Goal: Task Accomplishment & Management: Complete application form

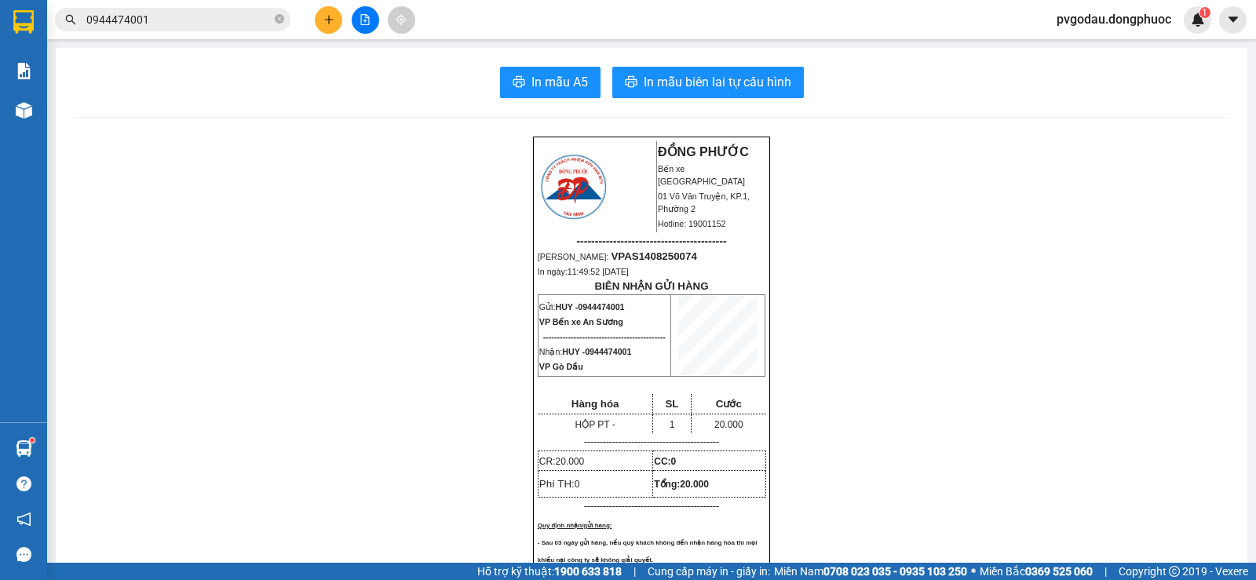
click at [197, 17] on input "0944474001" at bounding box center [178, 19] width 185 height 17
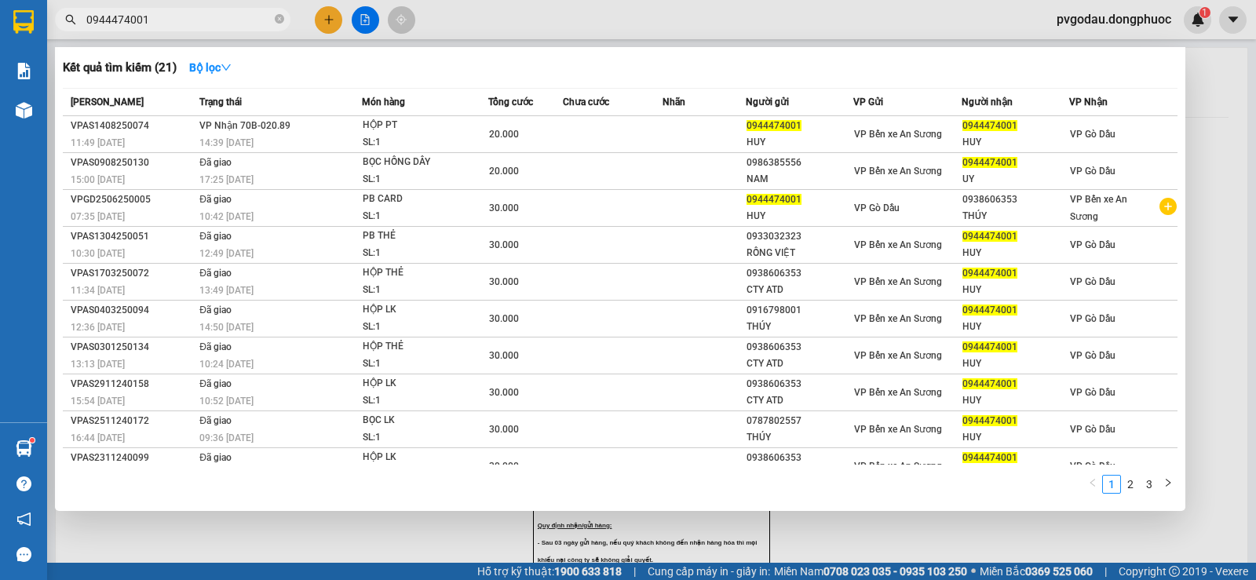
click at [197, 17] on input "0944474001" at bounding box center [178, 19] width 185 height 17
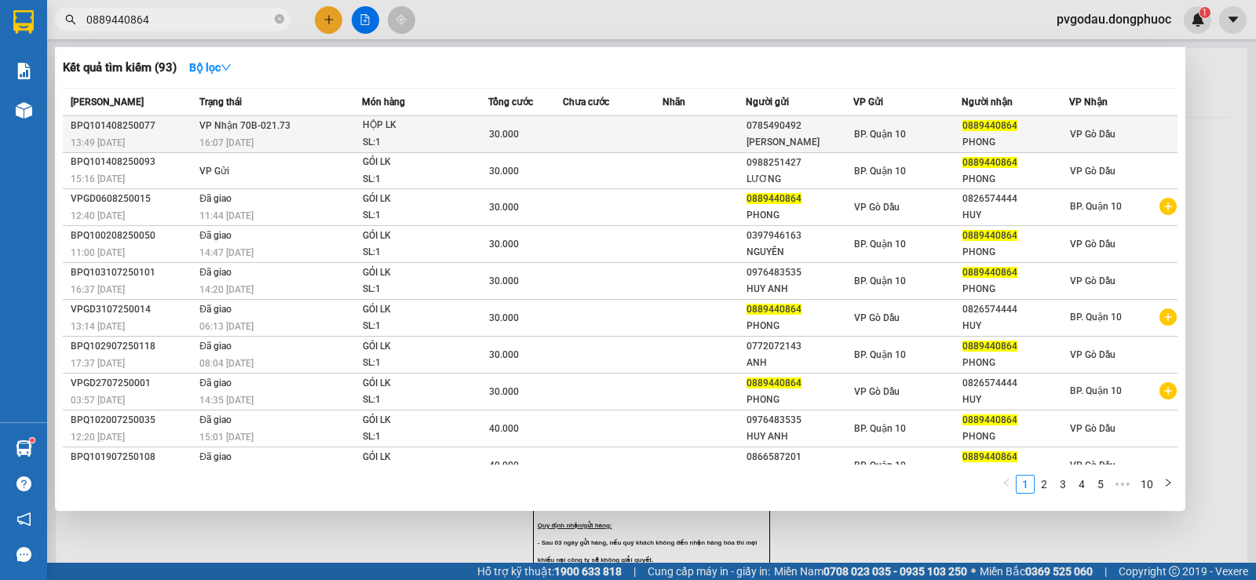
type input "0889440864"
click at [327, 141] on div "16:07 [DATE]" at bounding box center [280, 142] width 162 height 17
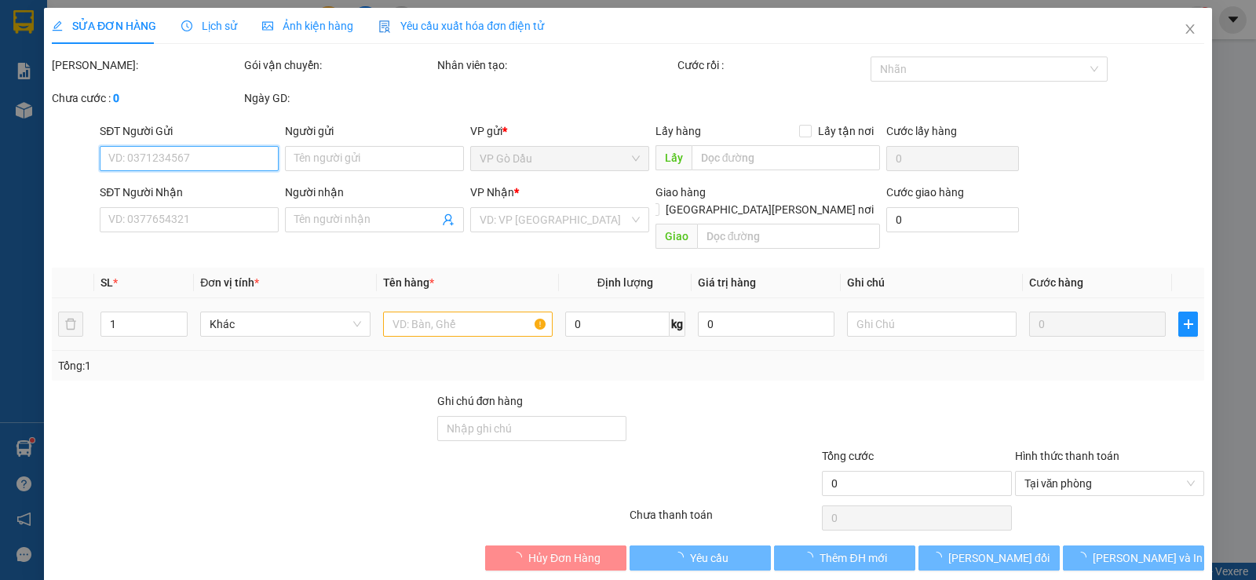
type input "0785490492"
type input "[PERSON_NAME]"
type input "0889440864"
type input "PHONG"
type input "30.000"
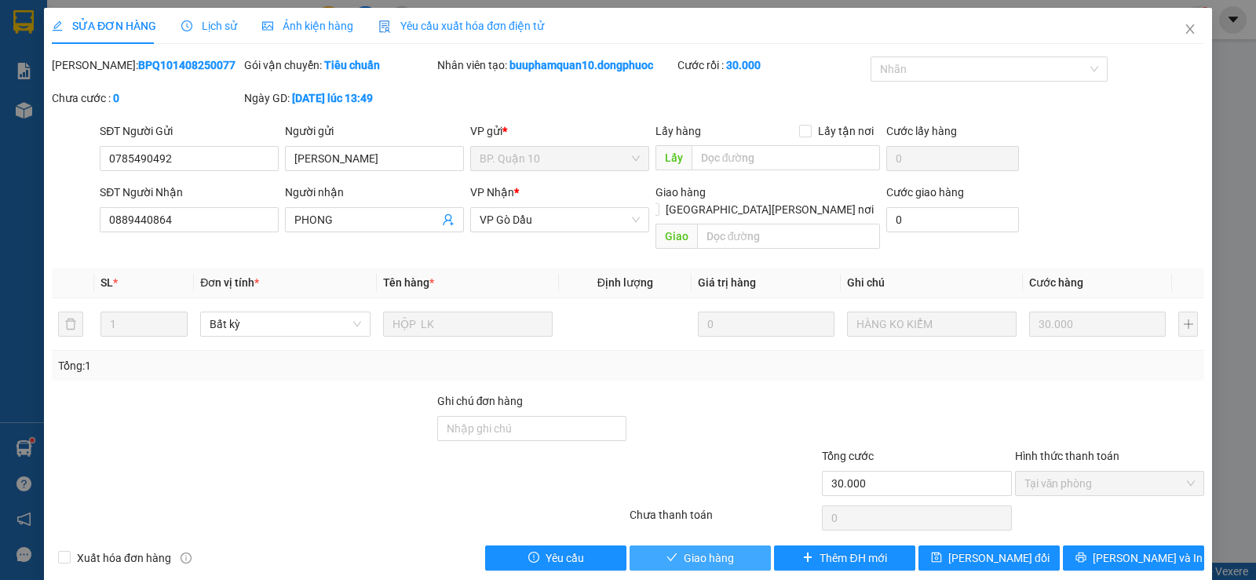
click at [717, 550] on span "Giao hàng" at bounding box center [709, 558] width 50 height 17
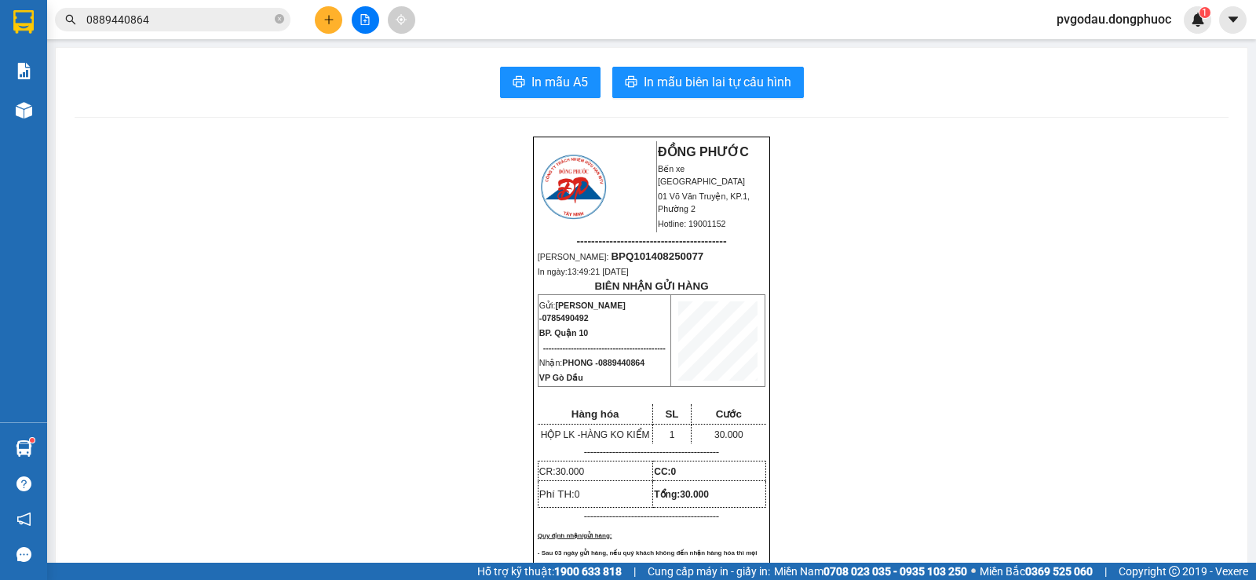
click at [216, 20] on input "0889440864" at bounding box center [178, 19] width 185 height 17
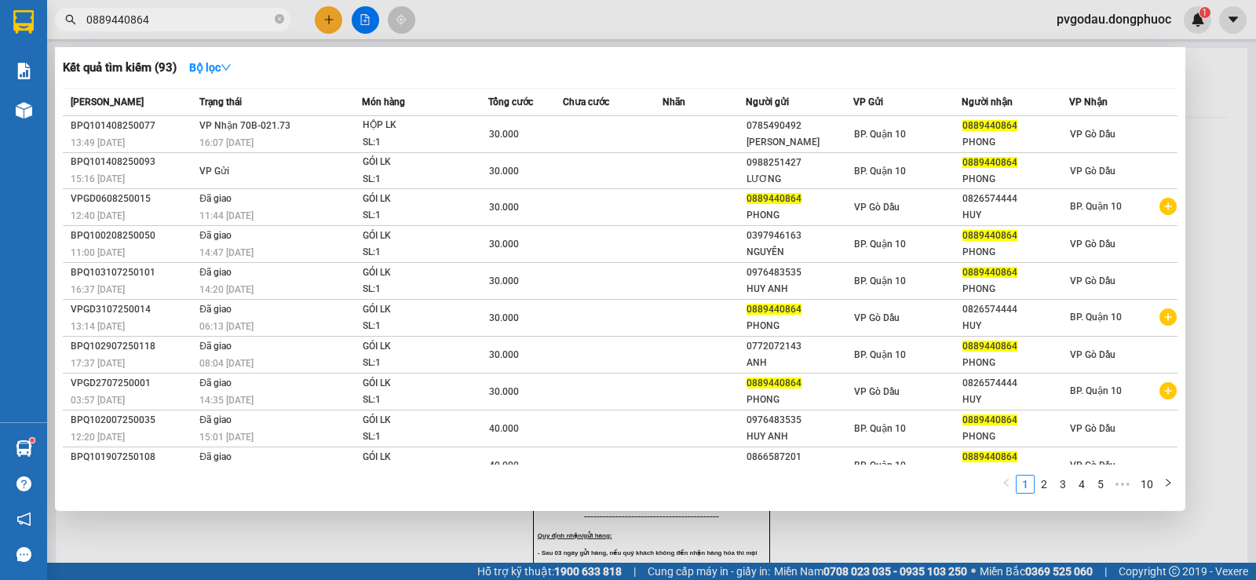
click at [216, 20] on input "0889440864" at bounding box center [178, 19] width 185 height 17
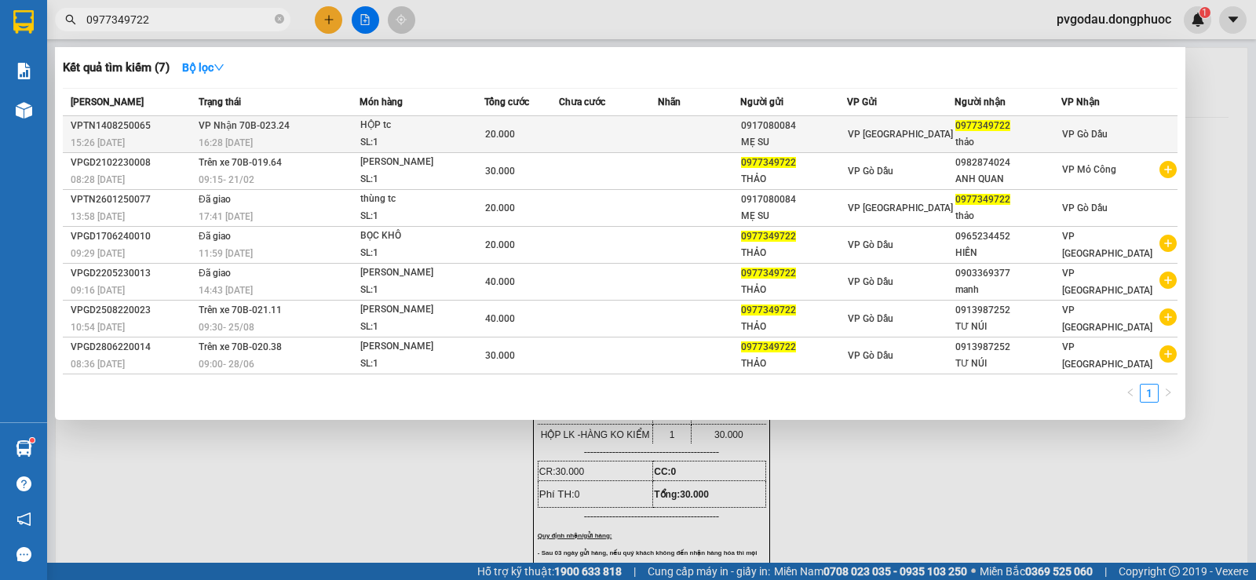
type input "0977349722"
click at [387, 144] on div "SL: 1" at bounding box center [419, 142] width 118 height 17
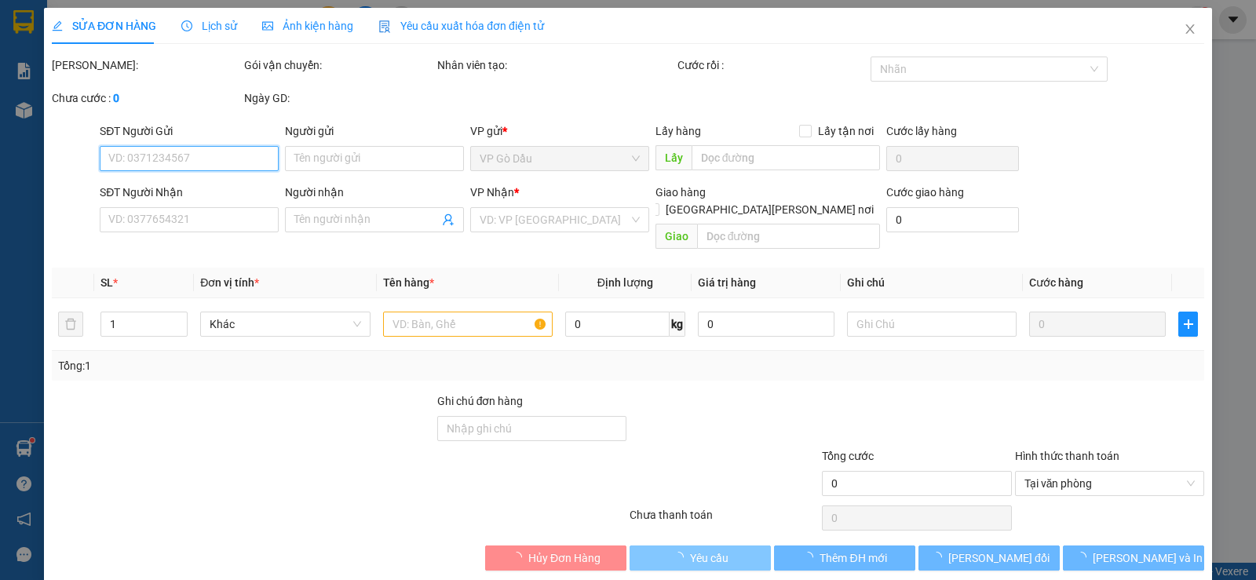
type input "0917080084"
type input "MẸ SU"
type input "0977349722"
type input "thảo"
type input "20.000"
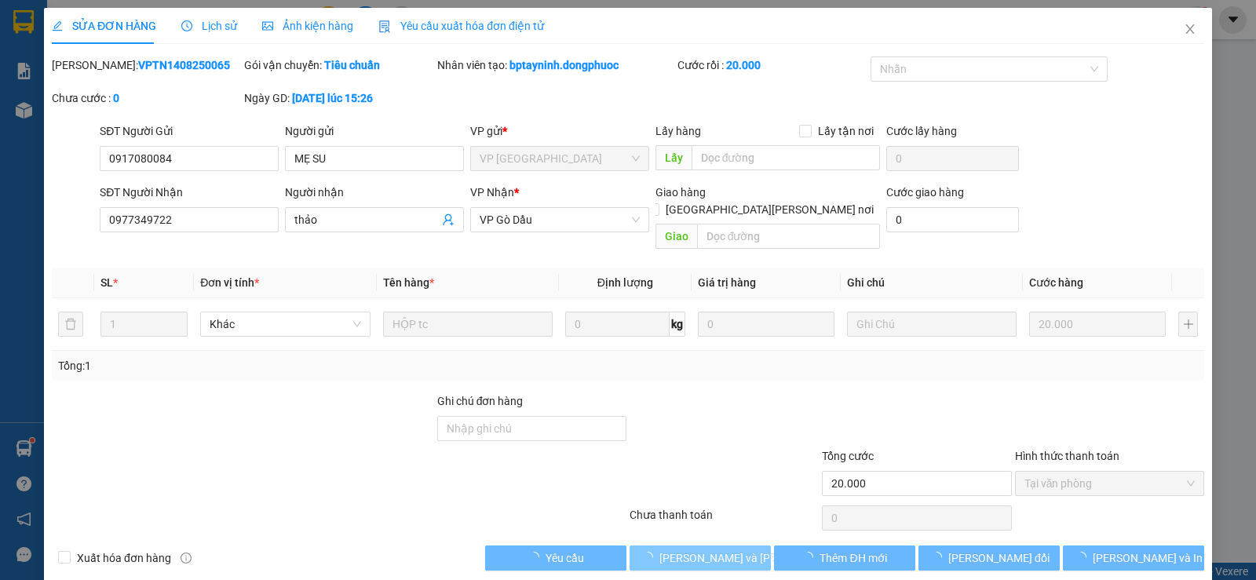
drag, startPoint x: 687, startPoint y: 527, endPoint x: 690, endPoint y: 540, distance: 13.7
click at [690, 550] on span "Lưu và Giao hàng" at bounding box center [765, 558] width 212 height 17
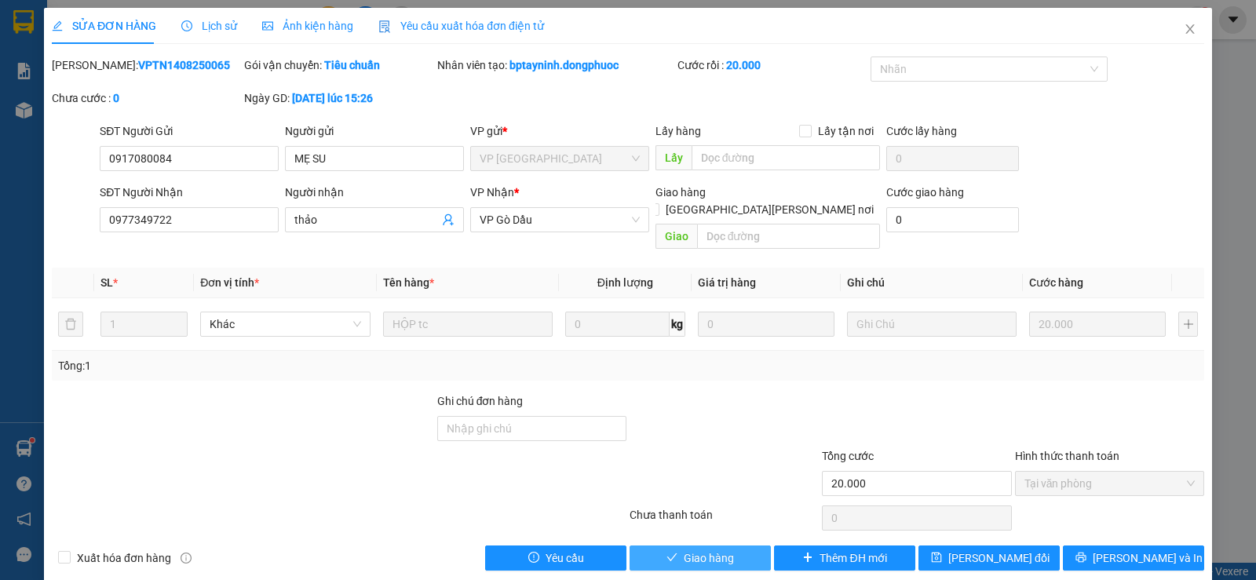
click at [691, 550] on span "Giao hàng" at bounding box center [709, 558] width 50 height 17
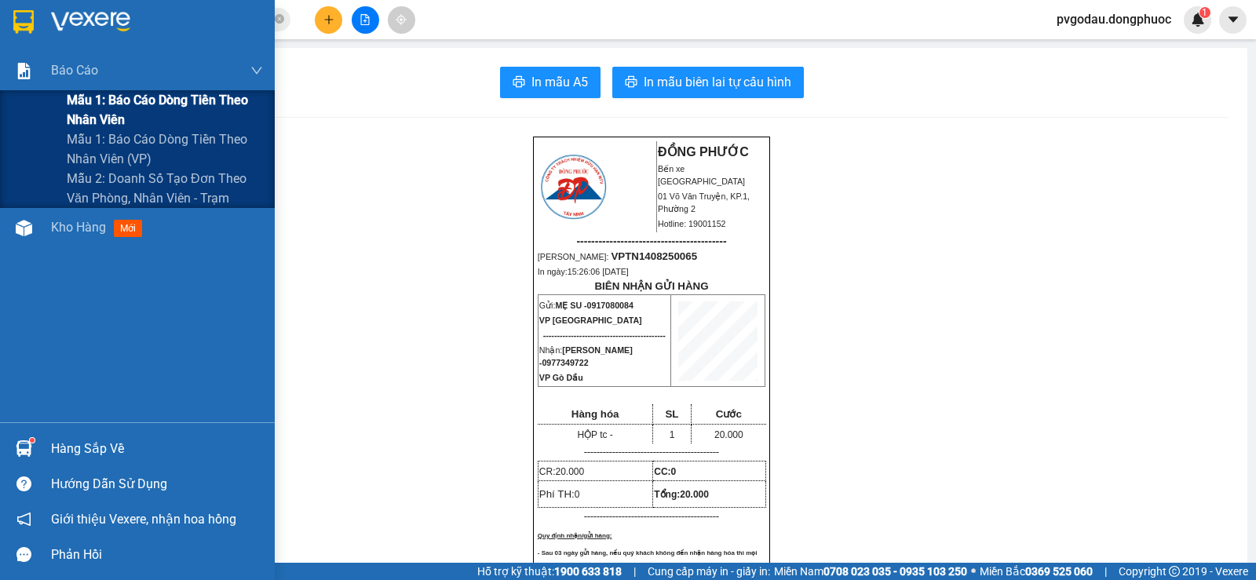
click at [86, 101] on span "Mẫu 1: Báo cáo dòng tiền theo nhân viên" at bounding box center [165, 109] width 196 height 39
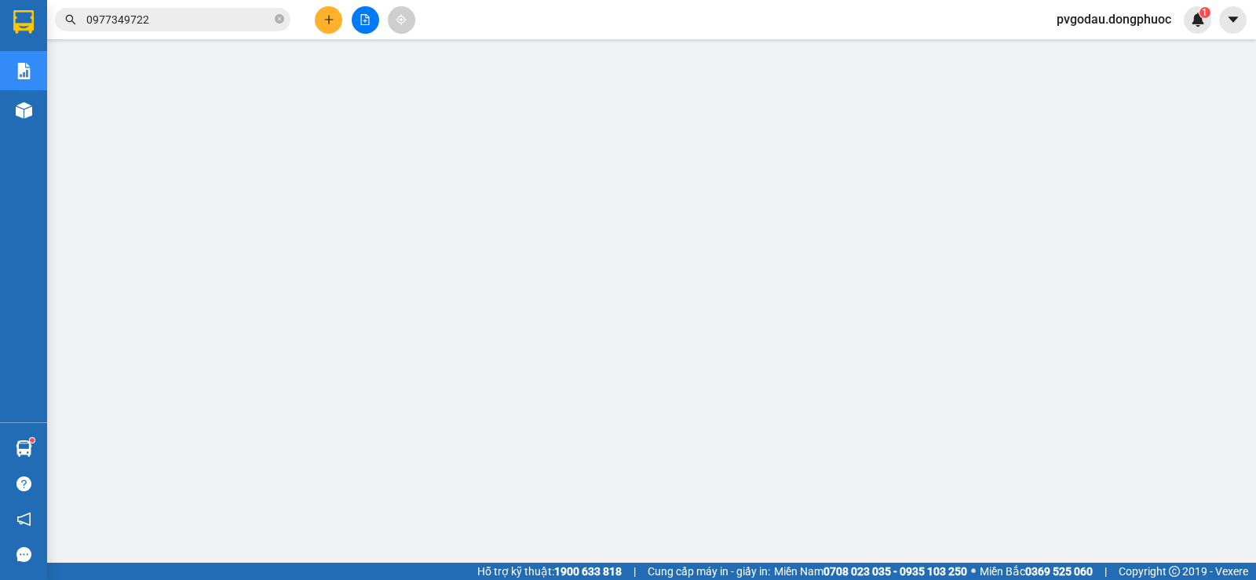
click at [216, 19] on input "0977349722" at bounding box center [178, 19] width 185 height 17
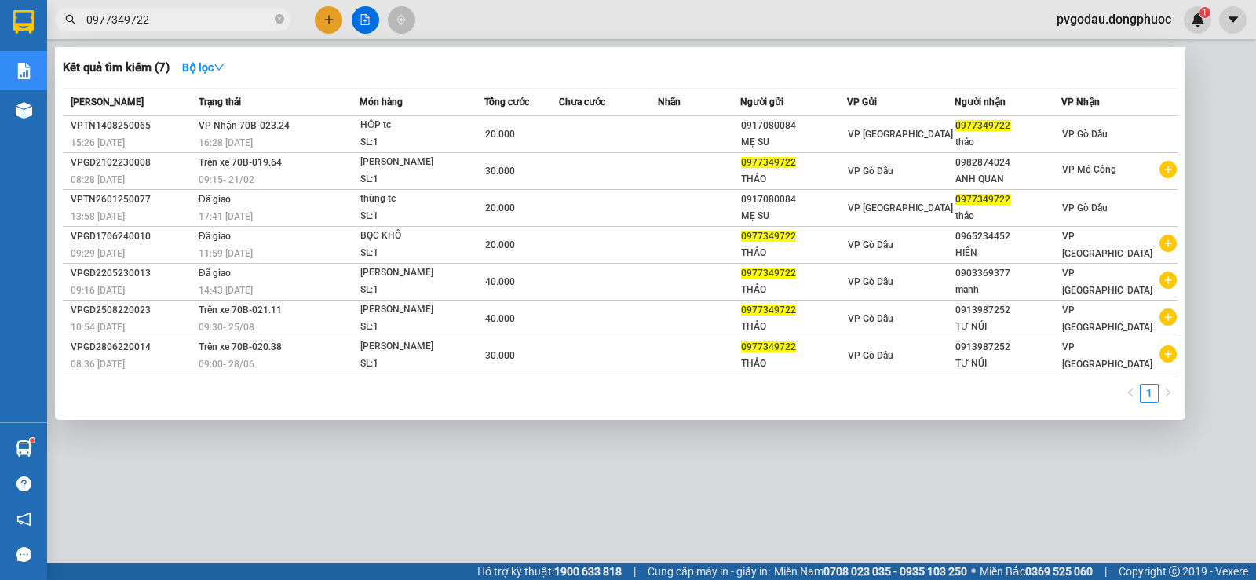
click at [216, 19] on input "0977349722" at bounding box center [178, 19] width 185 height 17
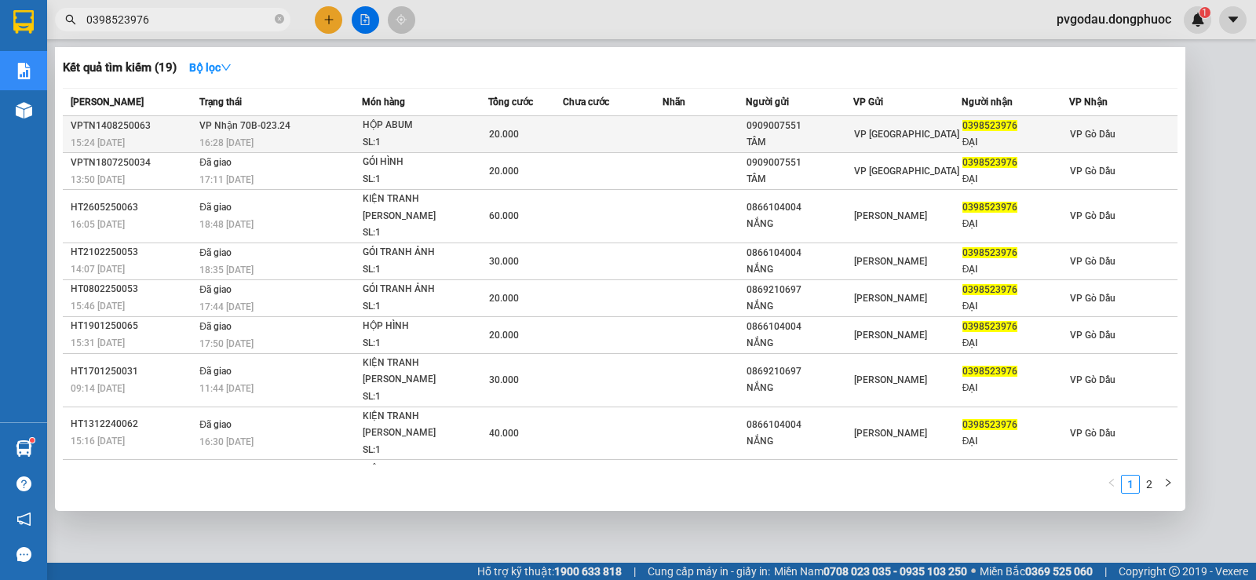
type input "0398523976"
click at [444, 122] on div "HỘP ABUM" at bounding box center [422, 125] width 118 height 17
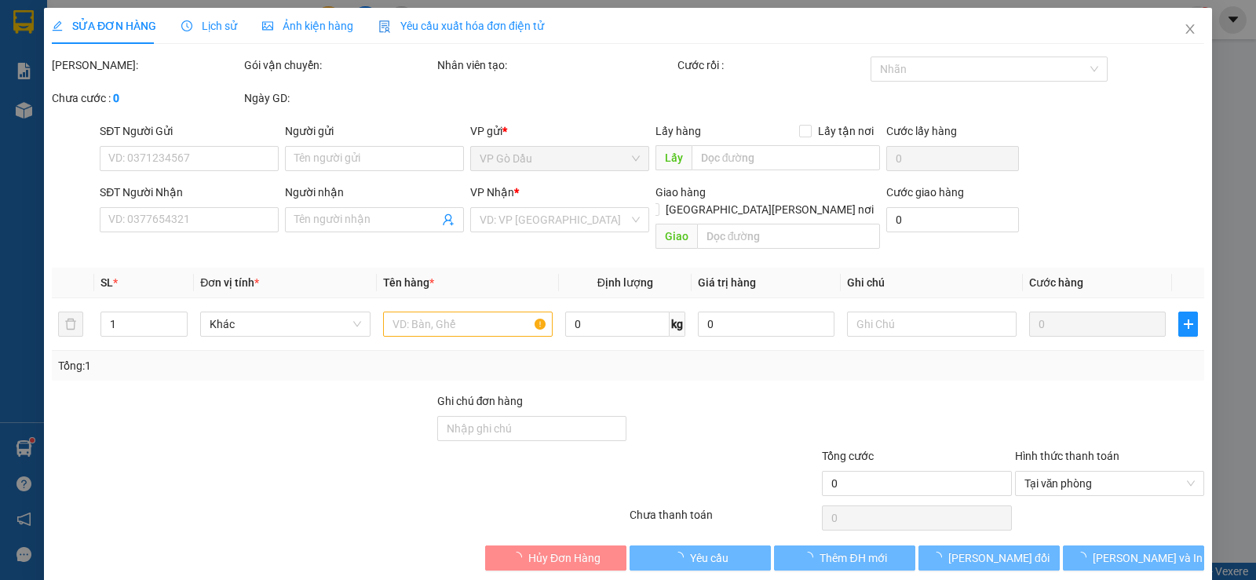
type input "0909007551"
type input "TÂM"
type input "0398523976"
type input "ĐẠI"
type input "20.000"
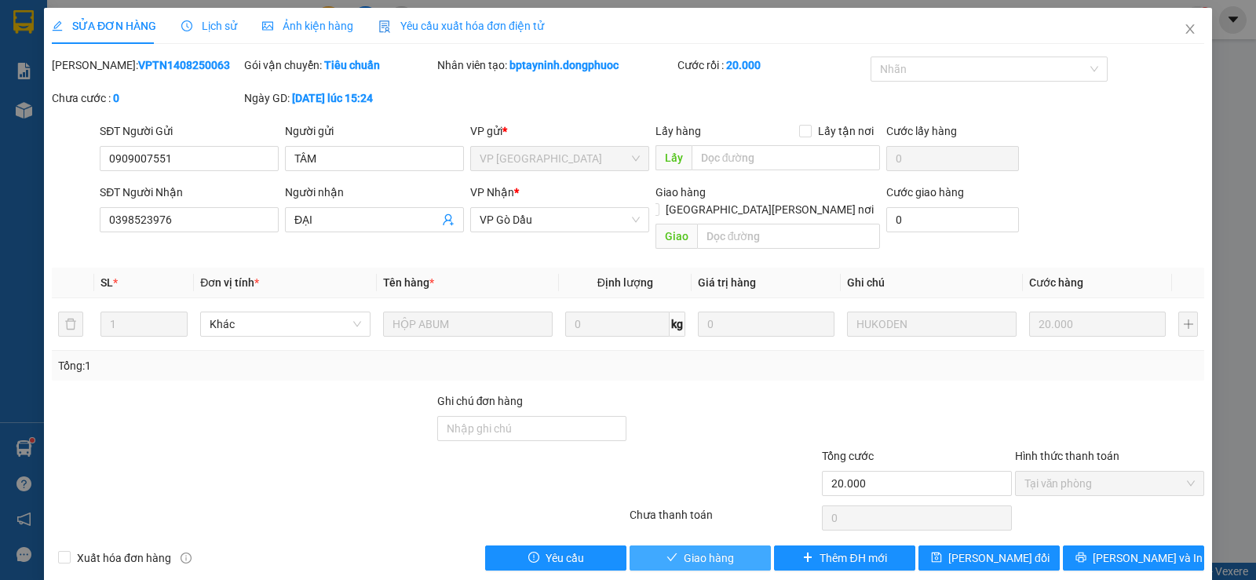
click at [705, 550] on span "Giao hàng" at bounding box center [709, 558] width 50 height 17
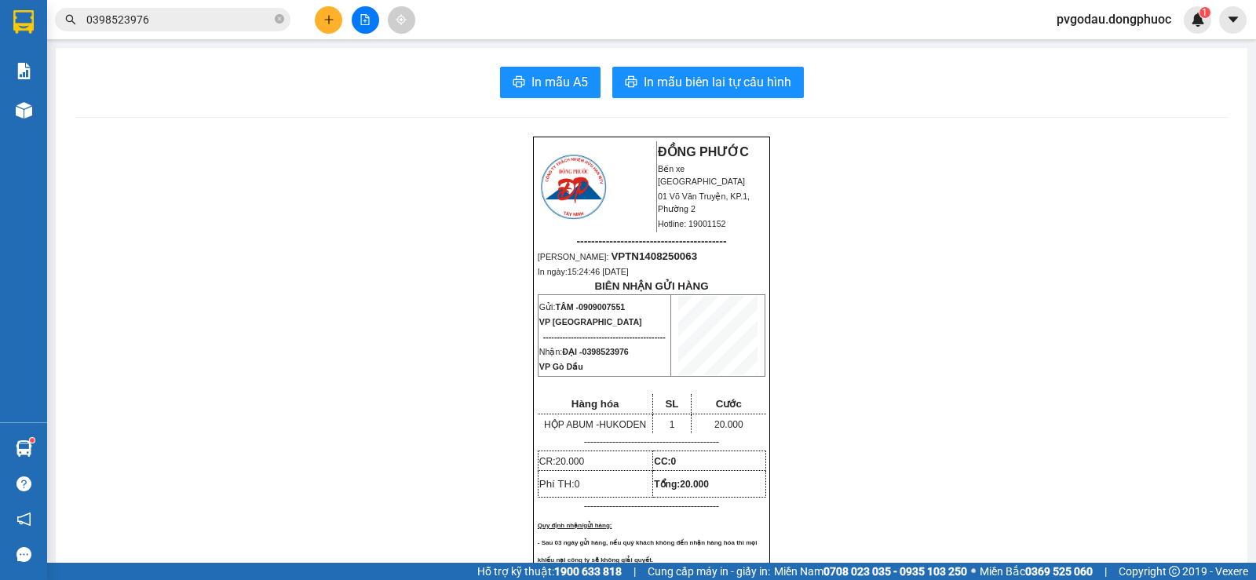
click at [1095, 24] on span "pvgodau.dongphuoc" at bounding box center [1114, 19] width 140 height 20
click at [1093, 52] on span "Đăng xuất" at bounding box center [1120, 48] width 110 height 17
